Goal: Task Accomplishment & Management: Complete application form

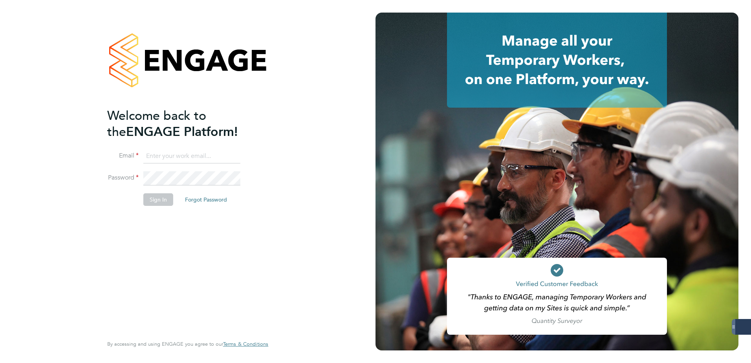
type input "[EMAIL_ADDRESS][DOMAIN_NAME]"
click at [152, 196] on button "Sign In" at bounding box center [158, 199] width 30 height 13
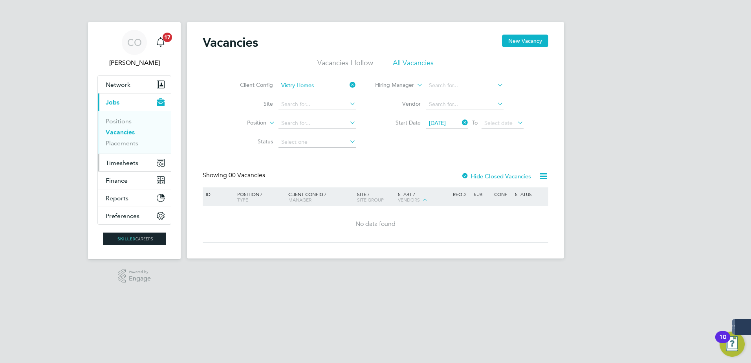
click at [135, 171] on button "Timesheets" at bounding box center [134, 162] width 73 height 17
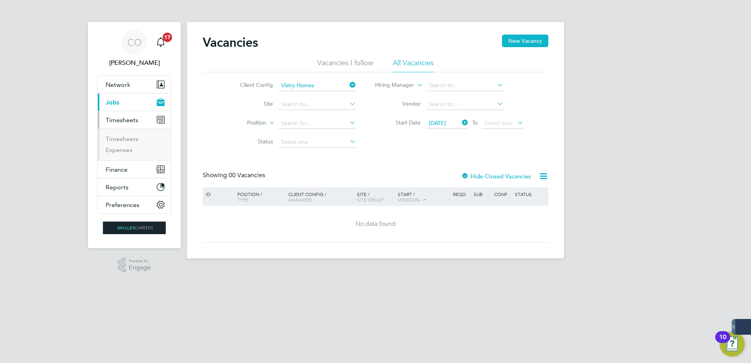
click at [135, 166] on ul "Network Businesses Sites Workers Contacts Current page: Jobs Positions Vacancie…" at bounding box center [134, 144] width 74 height 138
click at [130, 139] on link "Timesheets" at bounding box center [122, 138] width 33 height 7
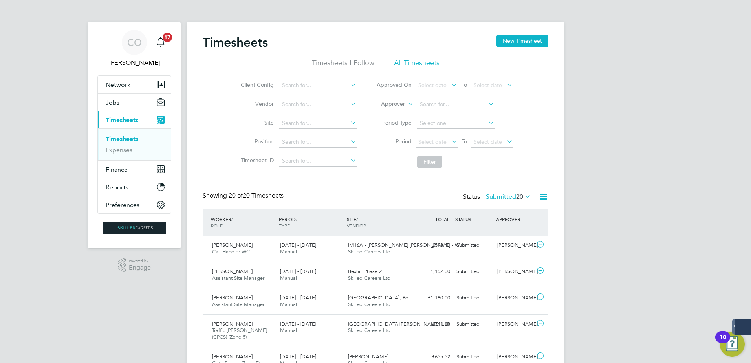
click at [511, 49] on div "Timesheets New Timesheet" at bounding box center [376, 47] width 346 height 24
click at [512, 45] on button "New Timesheet" at bounding box center [522, 41] width 52 height 13
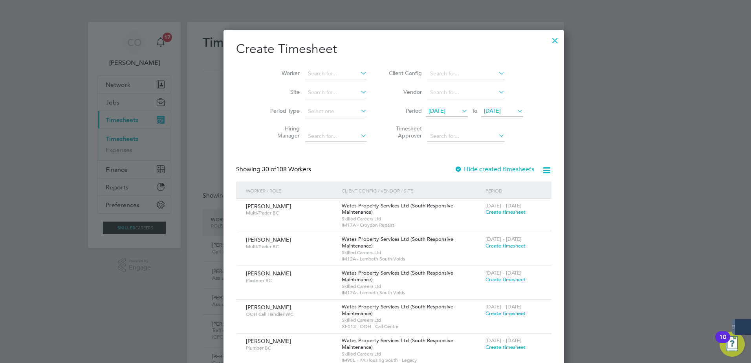
click at [515, 108] on icon at bounding box center [515, 110] width 0 height 11
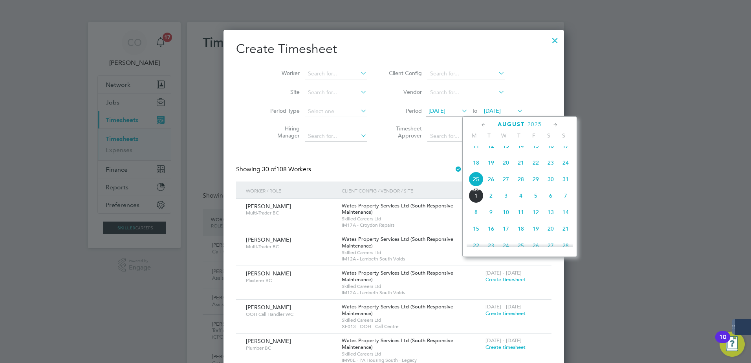
click at [563, 203] on span "7" at bounding box center [565, 195] width 15 height 15
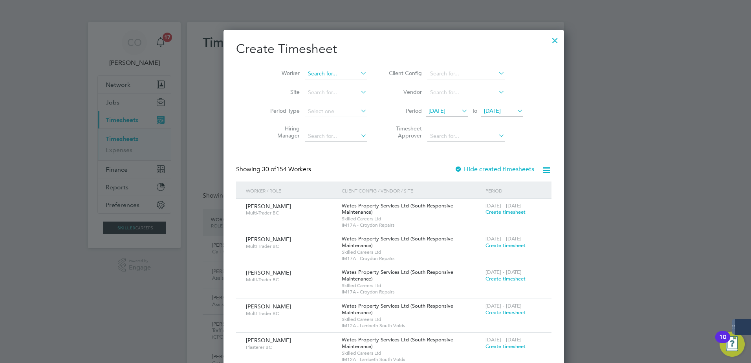
click at [321, 73] on input at bounding box center [336, 73] width 62 height 11
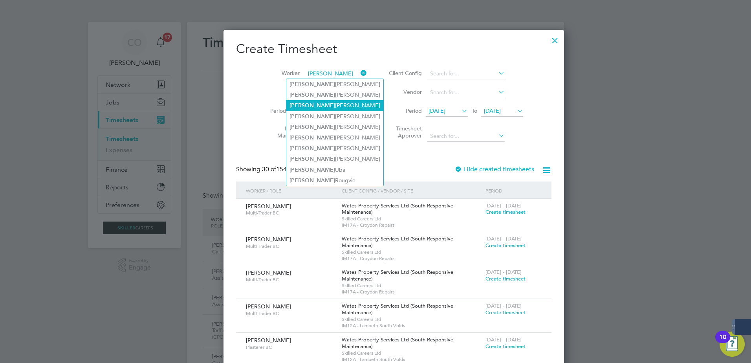
click at [317, 101] on li "Andrew Whitsey" at bounding box center [334, 105] width 97 height 11
type input "Andrew Whitsey"
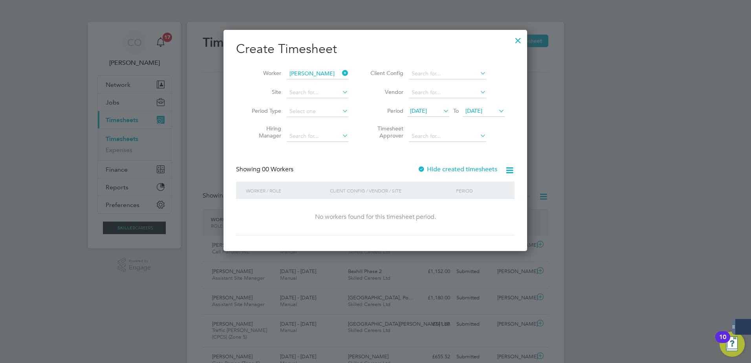
click at [449, 170] on label "Hide created timesheets" at bounding box center [457, 169] width 80 height 8
click at [427, 110] on span "18 Aug 2025" at bounding box center [418, 110] width 17 height 7
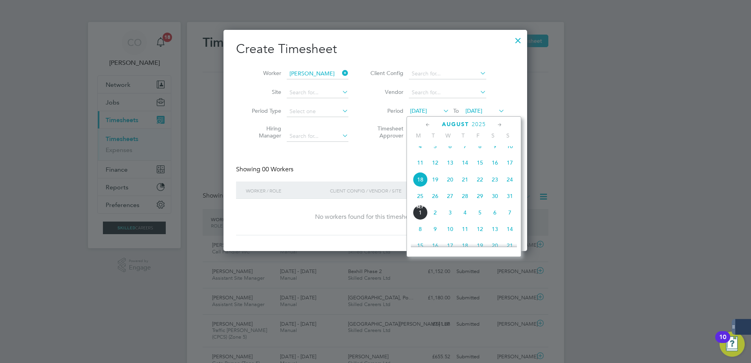
click at [498, 186] on span "23" at bounding box center [494, 179] width 15 height 15
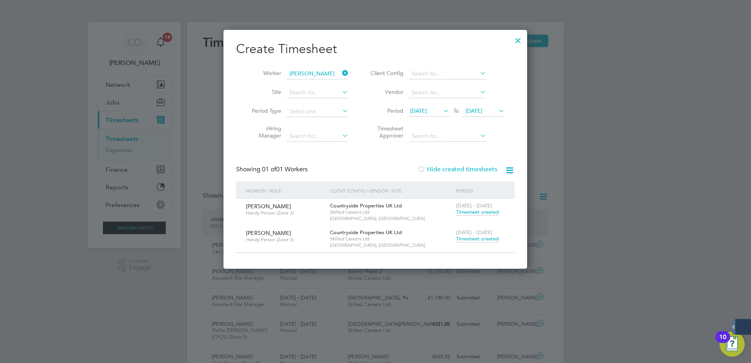
click at [469, 239] on span "Timesheet created" at bounding box center [477, 238] width 43 height 7
